Goal: Use online tool/utility: Utilize a website feature to perform a specific function

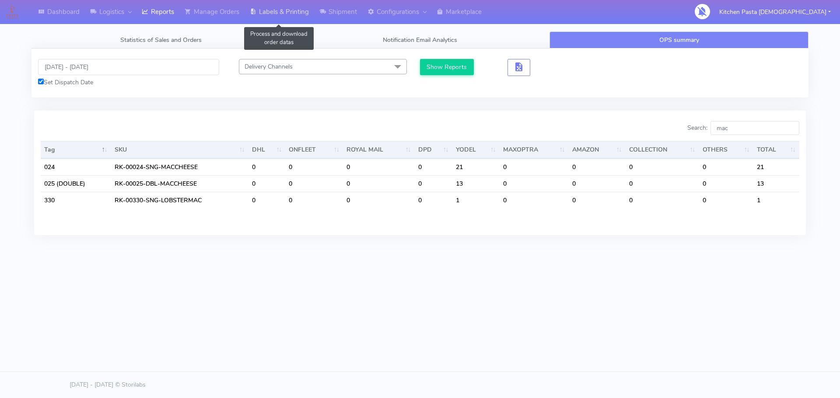
click at [269, 17] on link "Labels & Printing" at bounding box center [279, 12] width 70 height 24
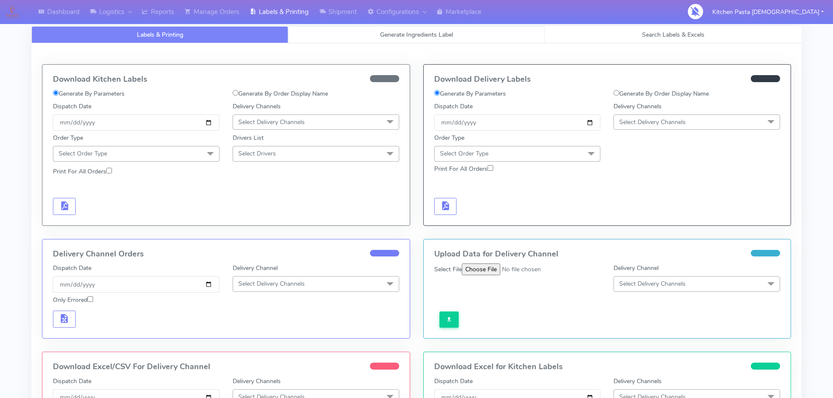
click at [339, 37] on link "Generate Ingredients Label" at bounding box center [416, 34] width 257 height 17
select select
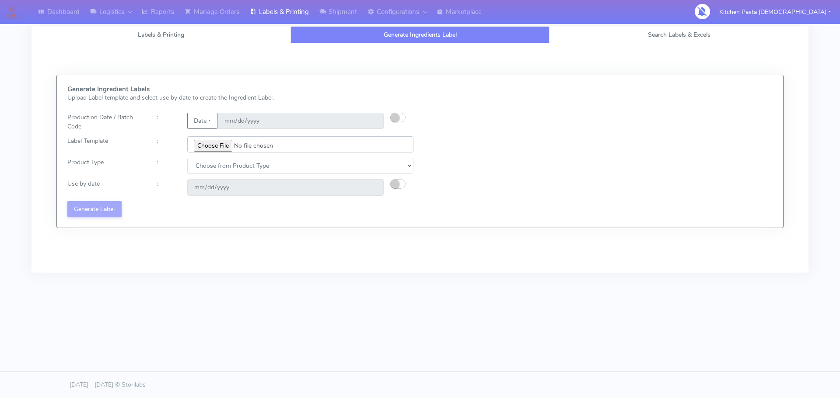
click at [220, 147] on input "file" at bounding box center [300, 144] width 226 height 16
type input "C:\fakepath\Profiteroles V1.jpg"
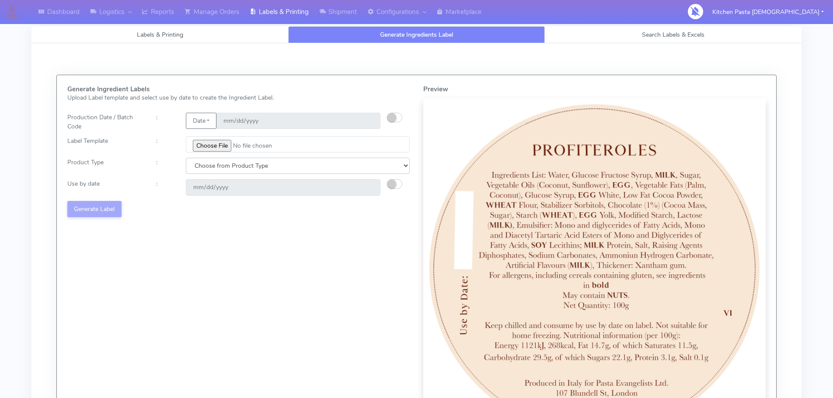
click at [194, 166] on select "Choose from Product Type ECOM ERETAIL CIRCULAR CIRC_DESERTS LASAGNE" at bounding box center [298, 166] width 224 height 16
select select "3"
click at [186, 158] on select "Choose from Product Type ECOM ERETAIL CIRCULAR CIRC_DESERTS LASAGNE" at bounding box center [298, 166] width 224 height 16
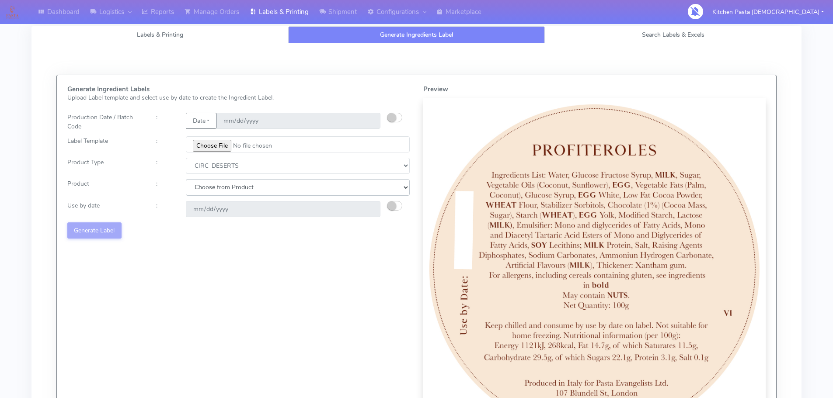
click at [216, 189] on select "Choose from Product CLASSIC_TIRAMISU CREMA_AMARENA PROFITEROLES" at bounding box center [298, 187] width 224 height 16
select select "0"
click at [186, 179] on select "Choose from Product CLASSIC_TIRAMISU CREMA_AMARENA PROFITEROLES" at bounding box center [298, 187] width 224 height 16
type input "[DATE]"
click at [98, 226] on button "Generate Label" at bounding box center [94, 231] width 54 height 16
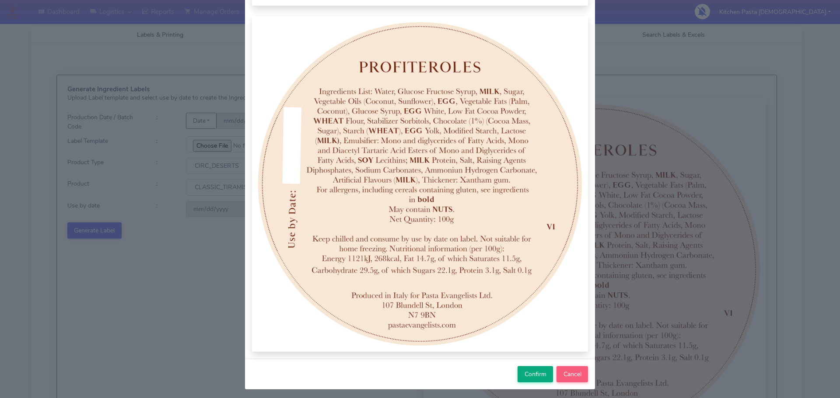
scroll to position [87, 0]
click at [517, 376] on button "Confirm" at bounding box center [534, 374] width 35 height 16
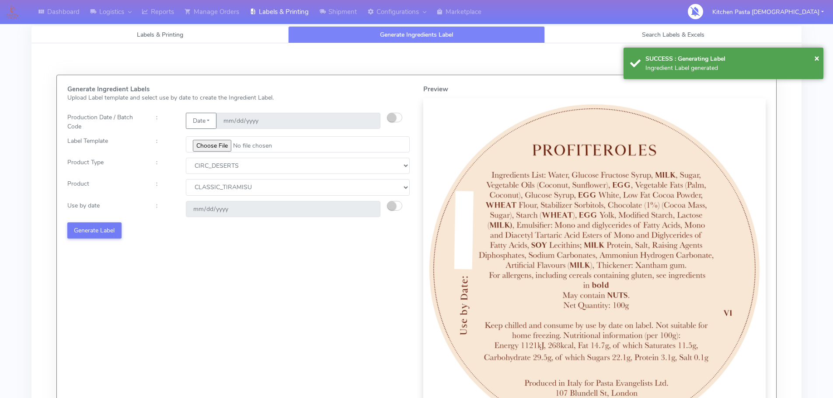
select select
